Goal: Transaction & Acquisition: Purchase product/service

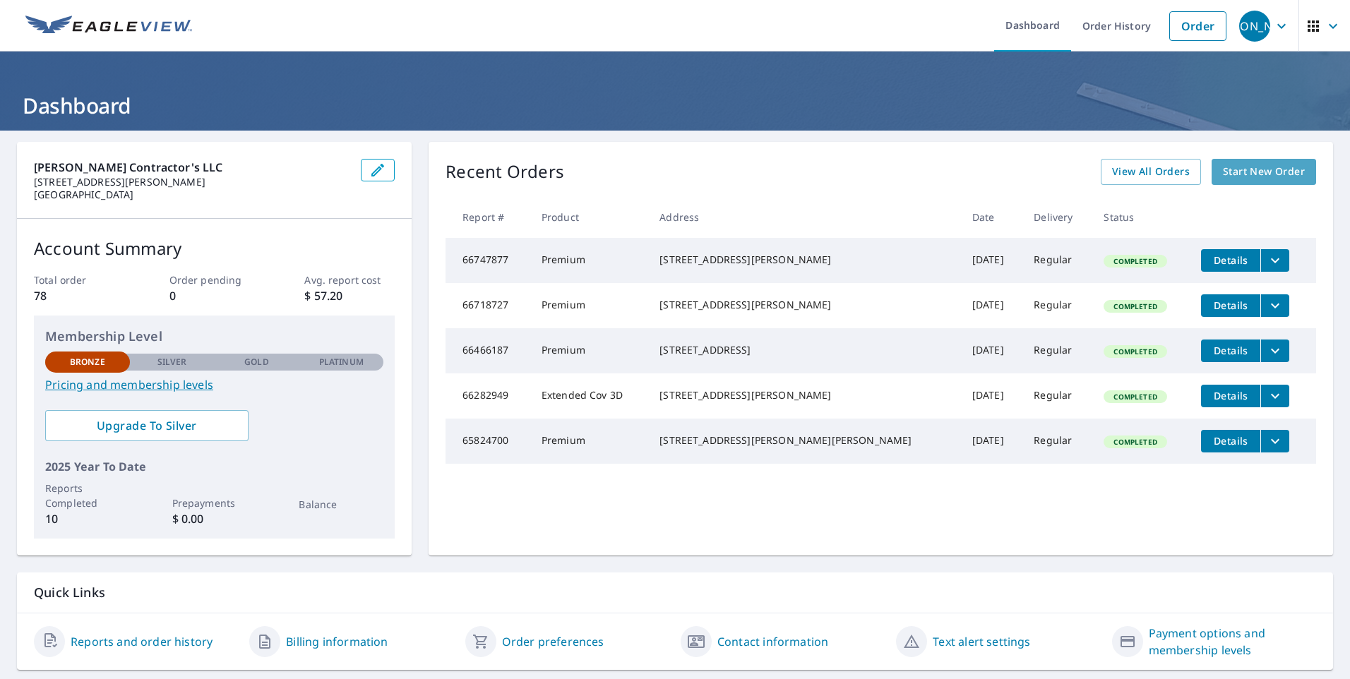
click at [1225, 167] on span "Start New Order" at bounding box center [1264, 172] width 82 height 18
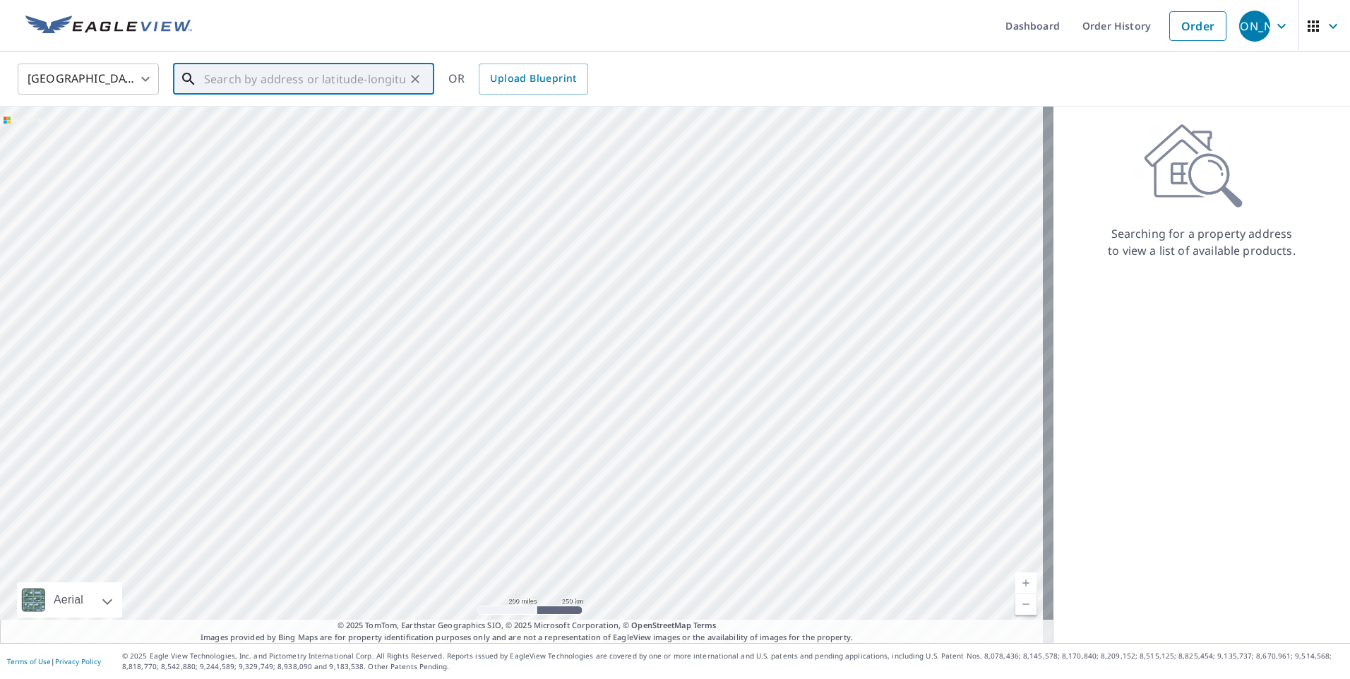
paste input "[STREET_ADDRESS]"
click at [358, 126] on span "[STREET_ADDRESS]" at bounding box center [312, 120] width 222 height 17
type input "[STREET_ADDRESS]"
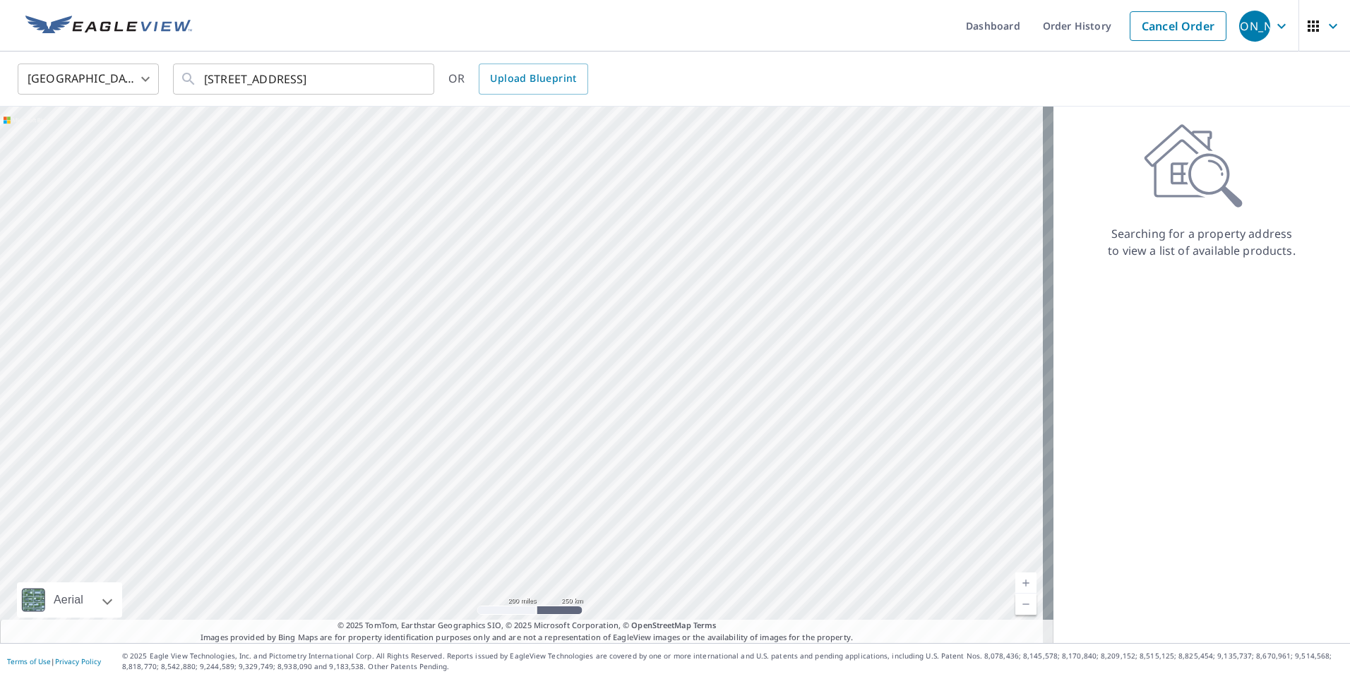
scroll to position [0, 0]
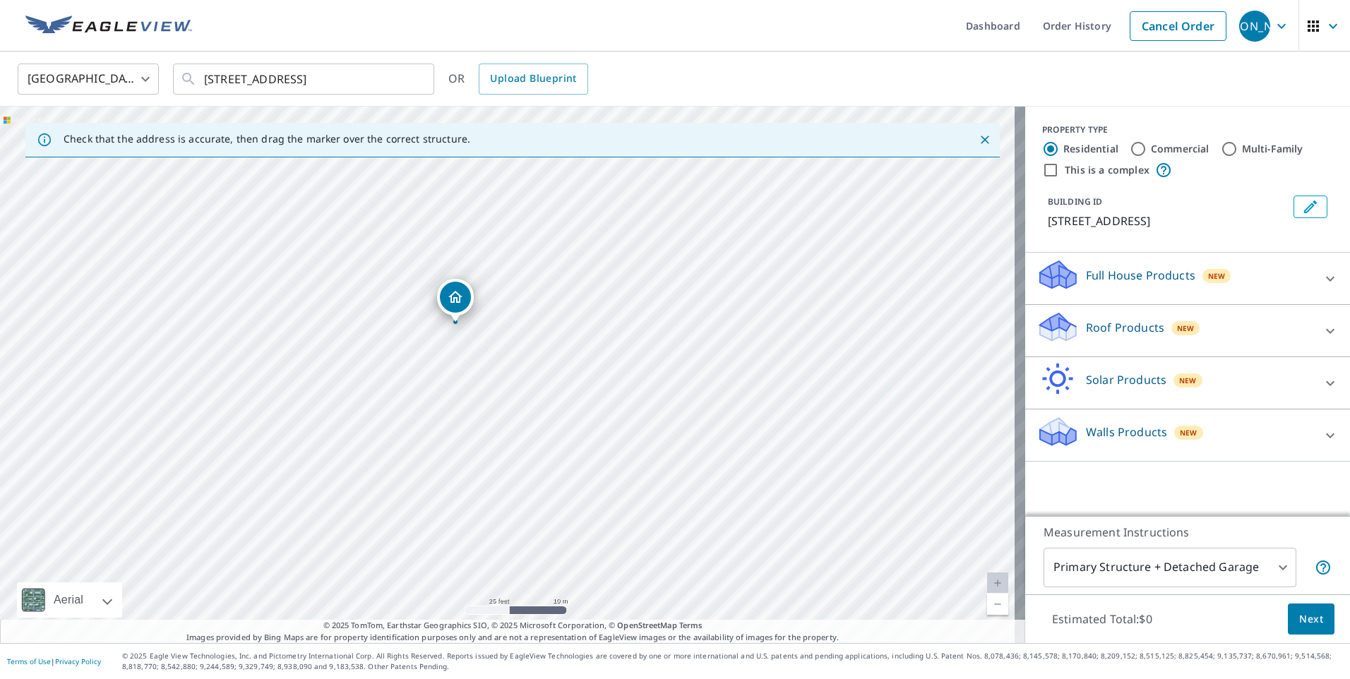
click at [1129, 144] on input "Commercial" at bounding box center [1137, 148] width 17 height 17
radio input "true"
type input "4"
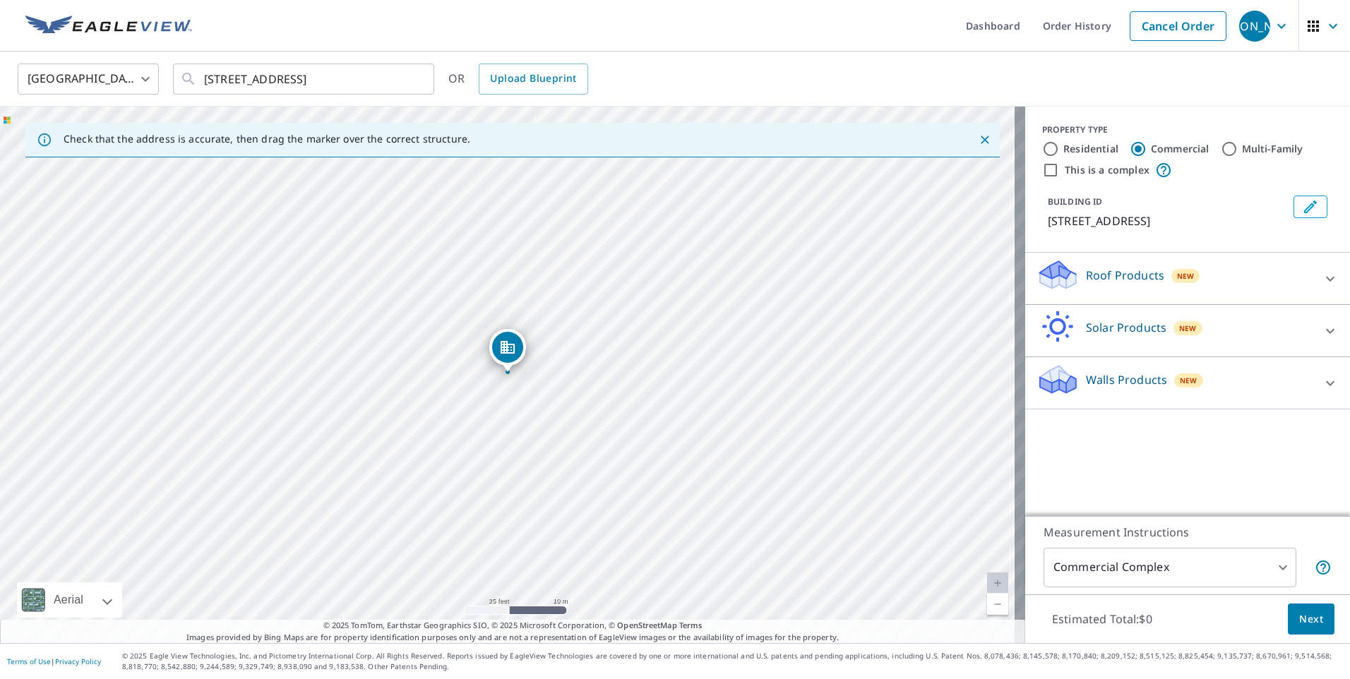
click at [1049, 148] on div "Residential" at bounding box center [1080, 148] width 76 height 17
click at [1042, 148] on input "Residential" at bounding box center [1050, 148] width 17 height 17
radio input "true"
type input "1"
click at [1220, 151] on input "Multi-Family" at bounding box center [1228, 148] width 17 height 17
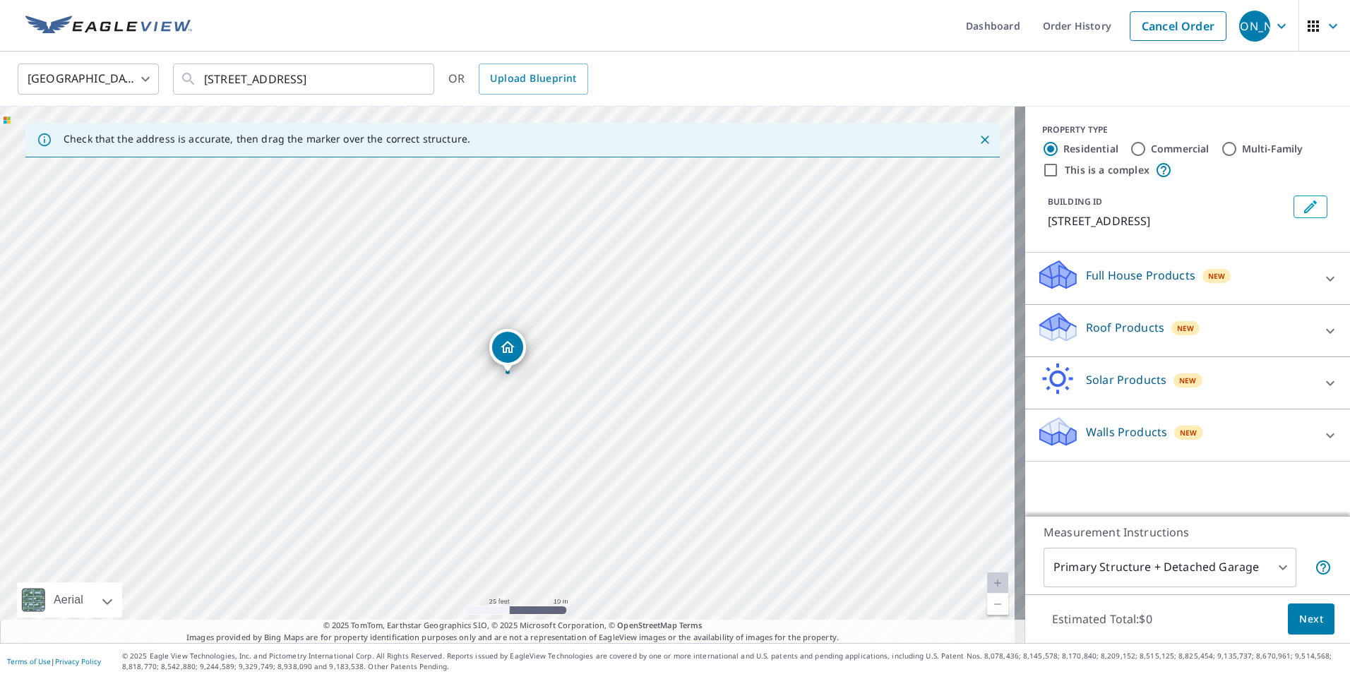
radio input "true"
type input "2"
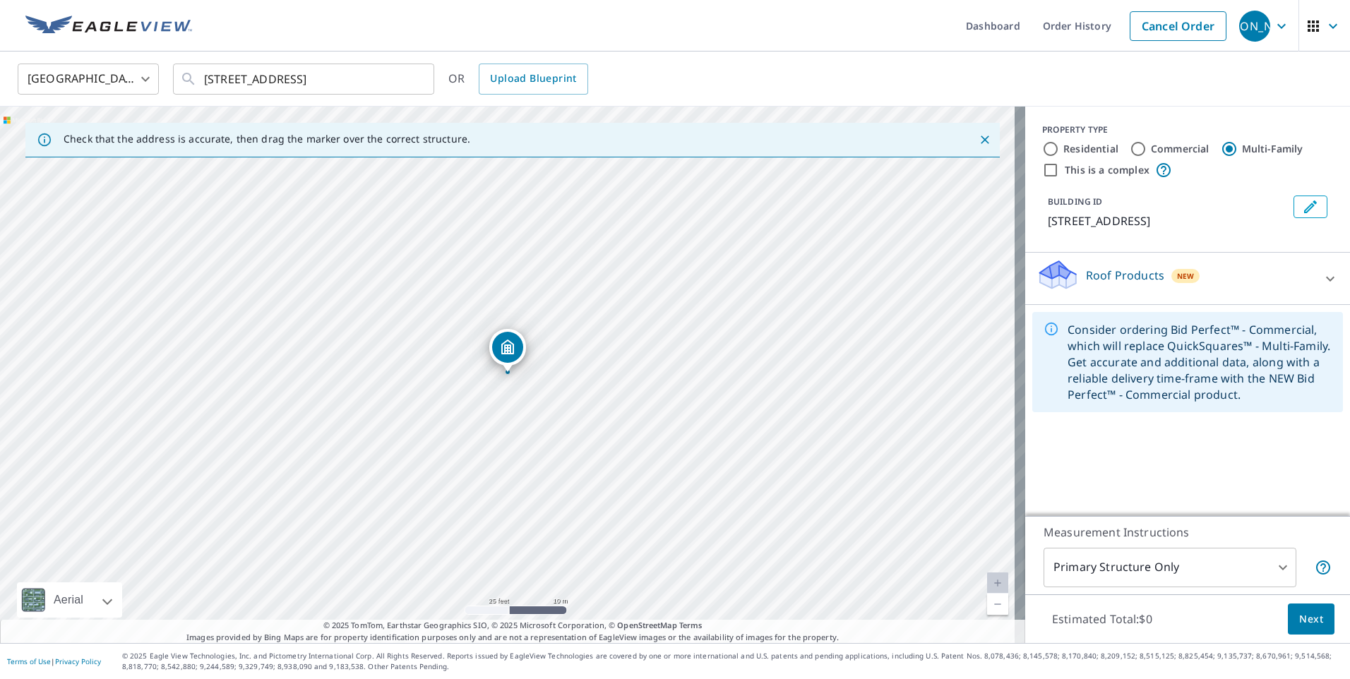
click at [1042, 151] on input "Residential" at bounding box center [1050, 148] width 17 height 17
radio input "true"
type input "1"
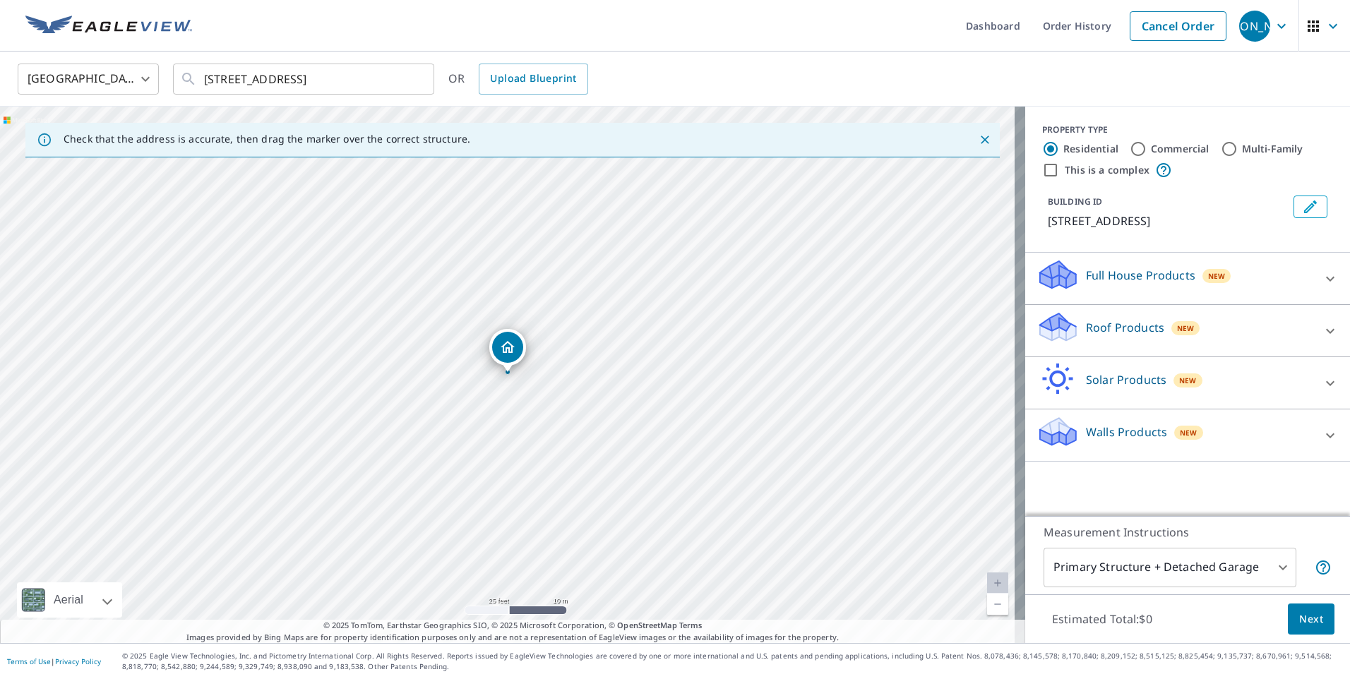
click at [1125, 322] on p "Roof Products" at bounding box center [1125, 327] width 78 height 17
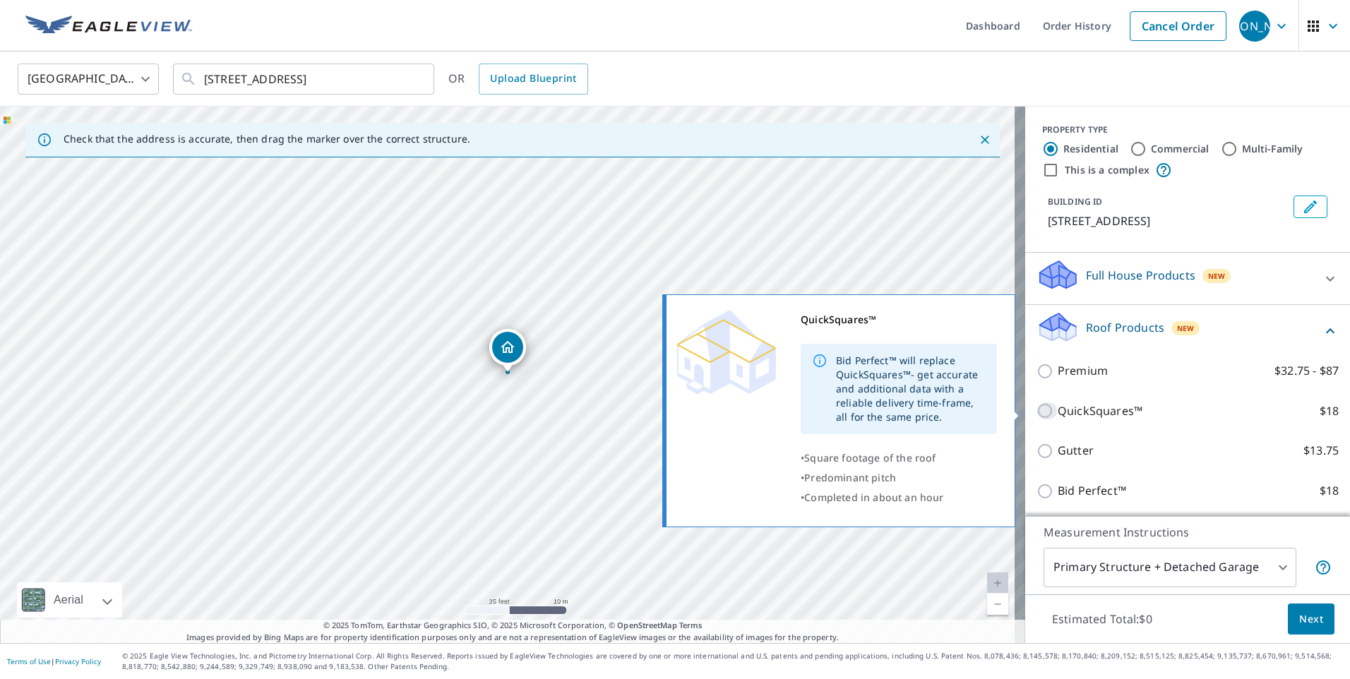
click at [1037, 411] on input "QuickSquares™ $18" at bounding box center [1046, 410] width 21 height 17
checkbox input "true"
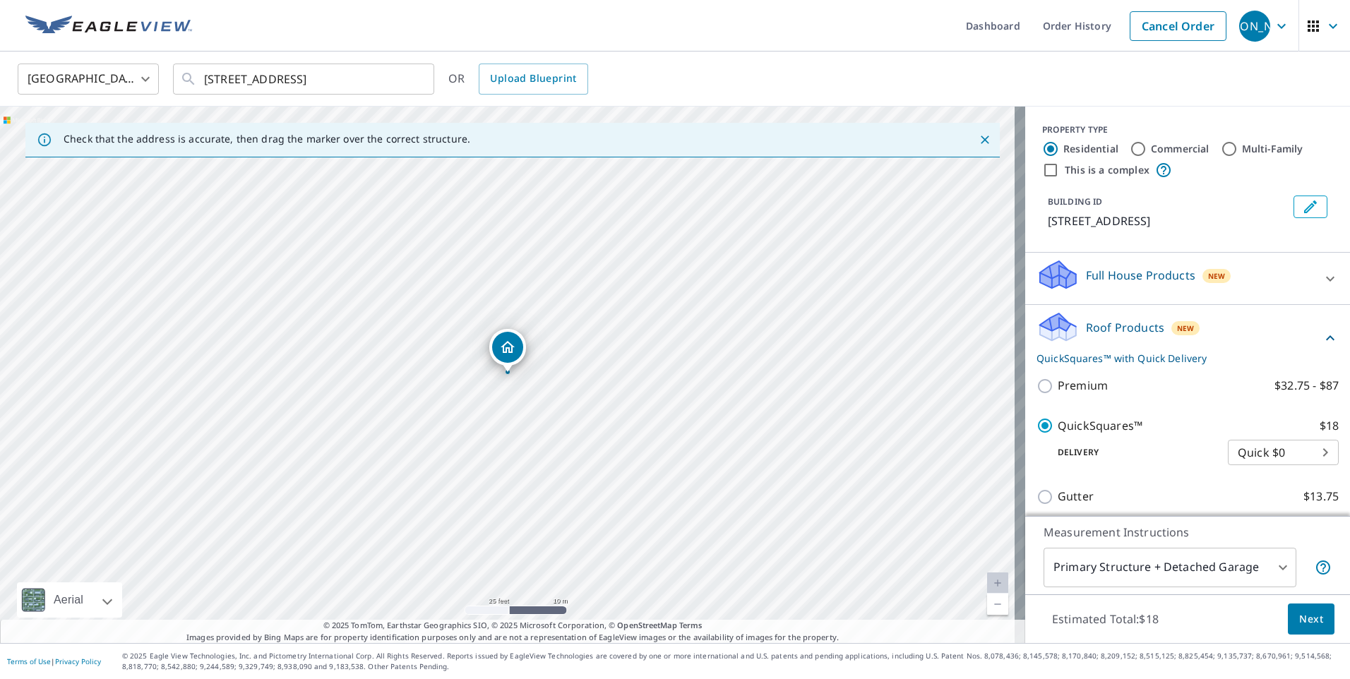
click at [1314, 627] on button "Next" at bounding box center [1311, 620] width 47 height 32
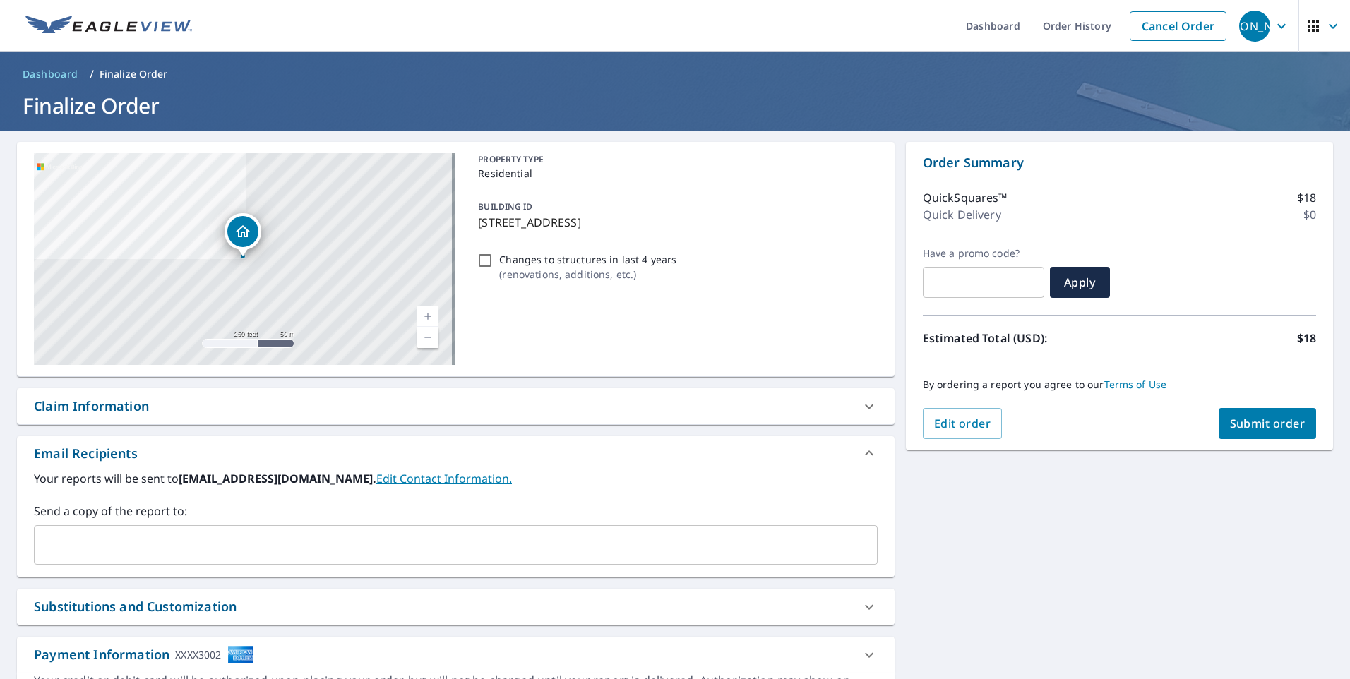
scroll to position [85, 0]
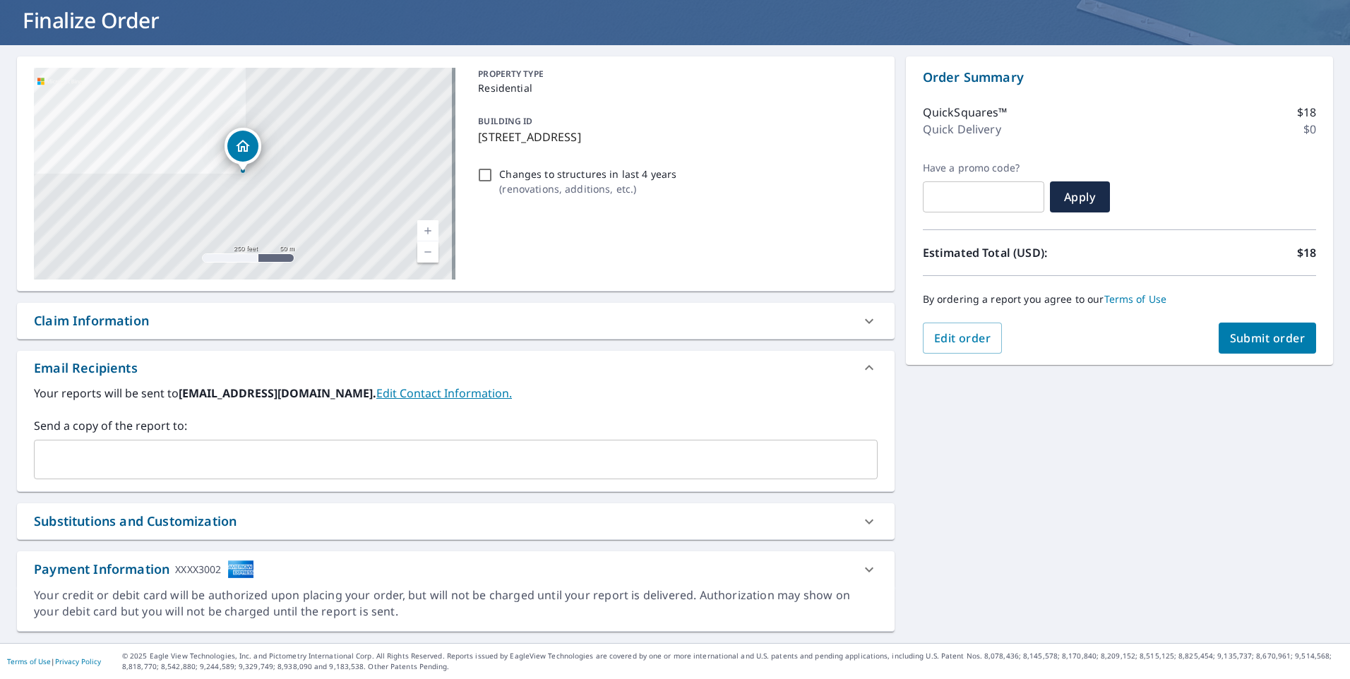
click at [1099, 496] on div "**********" at bounding box center [675, 344] width 1350 height 598
click at [1268, 341] on span "Submit order" at bounding box center [1268, 338] width 76 height 16
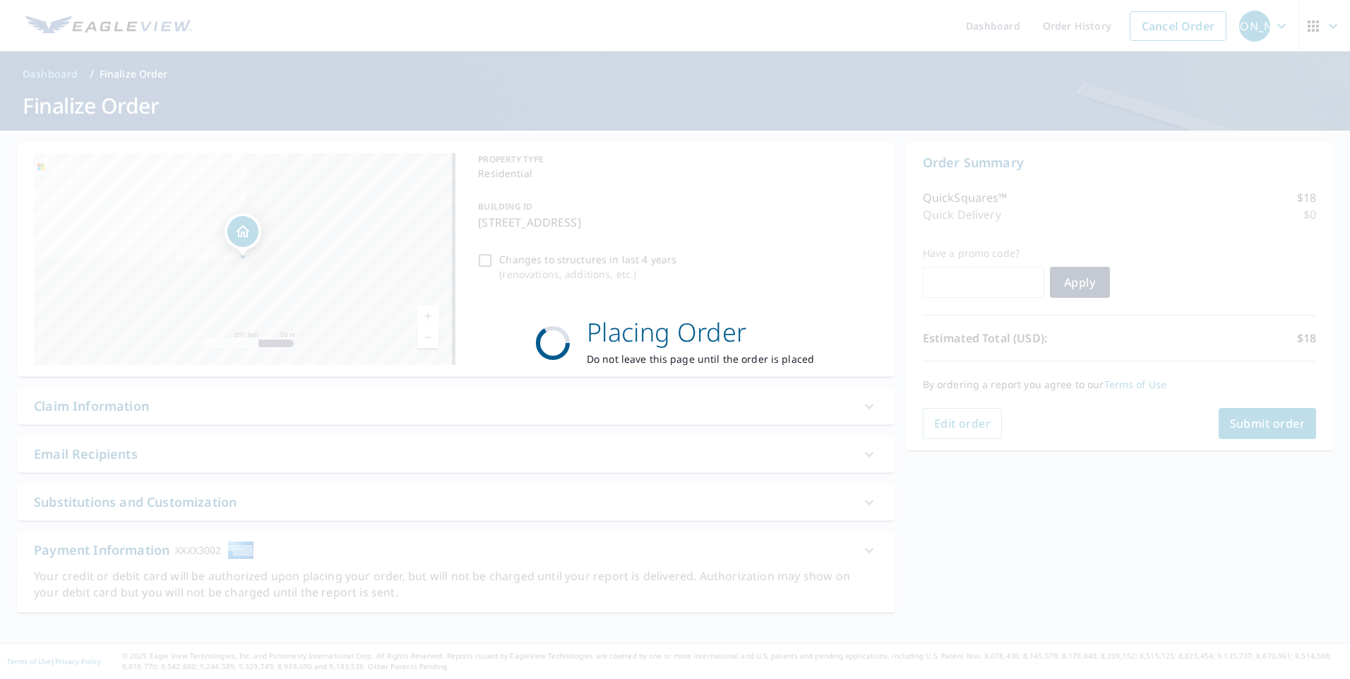
scroll to position [0, 0]
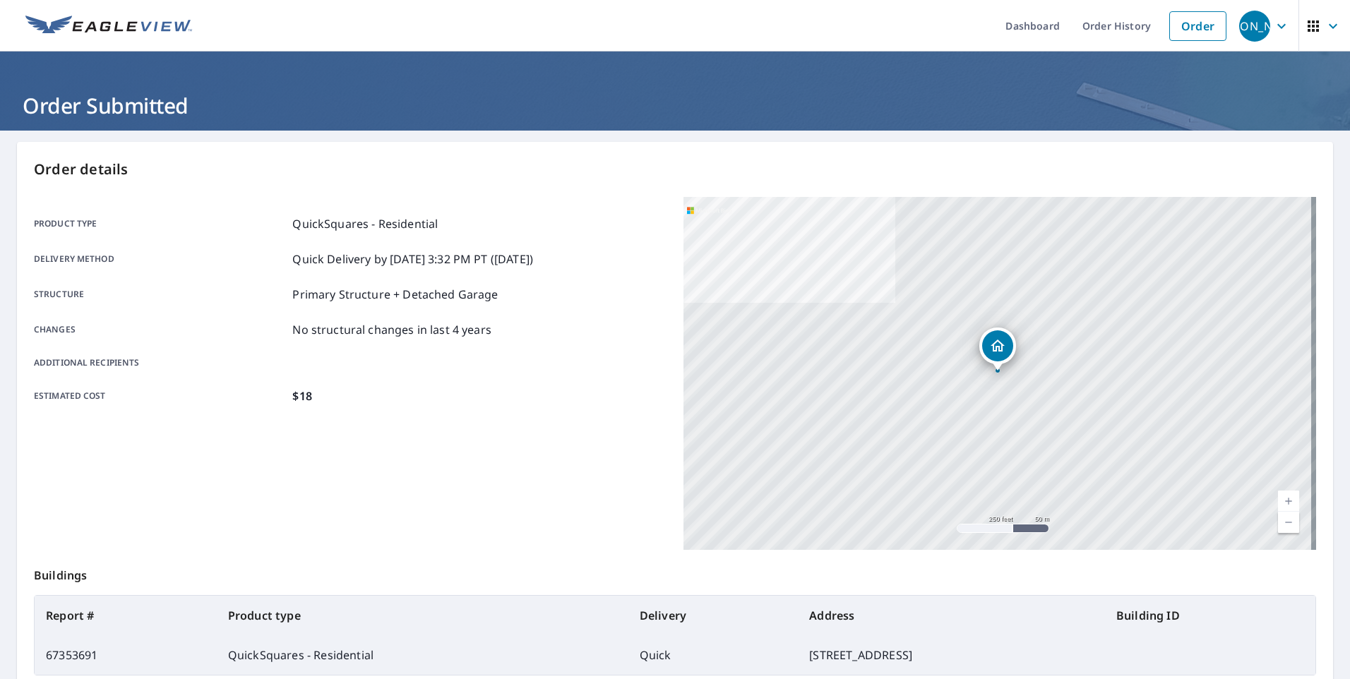
click at [1277, 27] on icon "button" at bounding box center [1281, 25] width 8 height 5
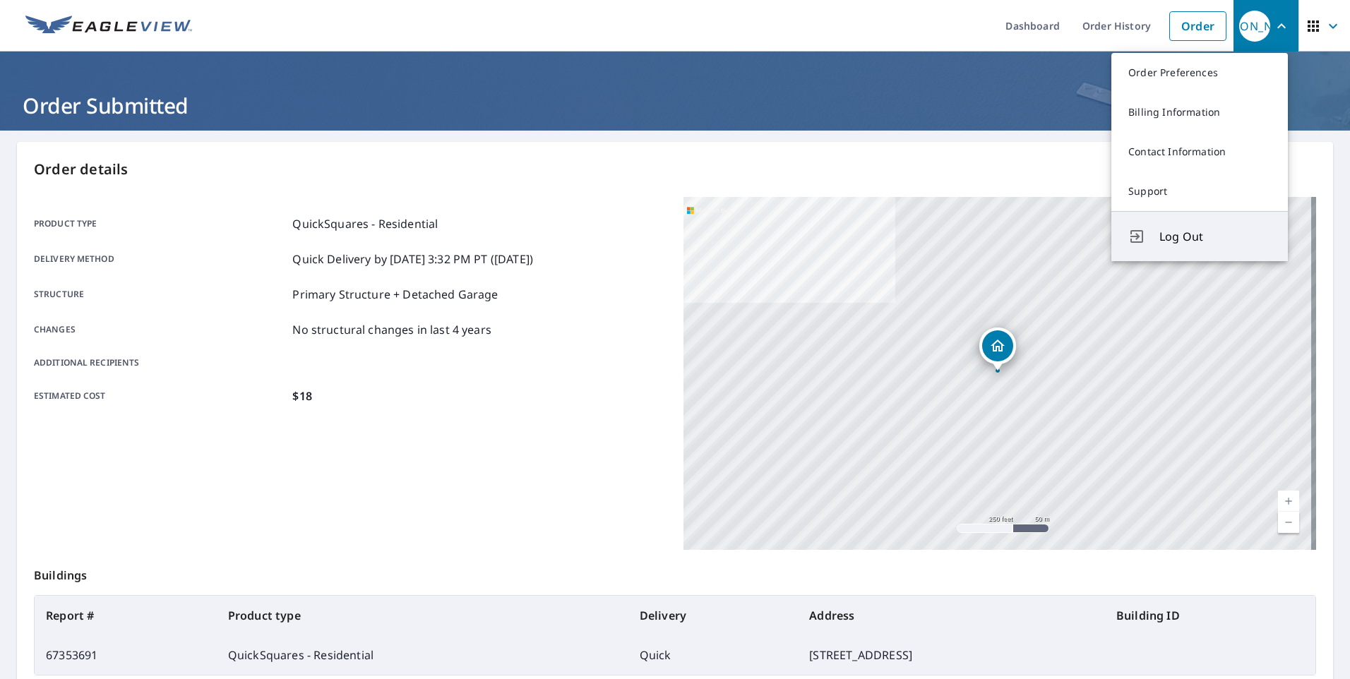
click at [1170, 234] on span "Log Out" at bounding box center [1215, 236] width 112 height 17
